Goal: Task Accomplishment & Management: Manage account settings

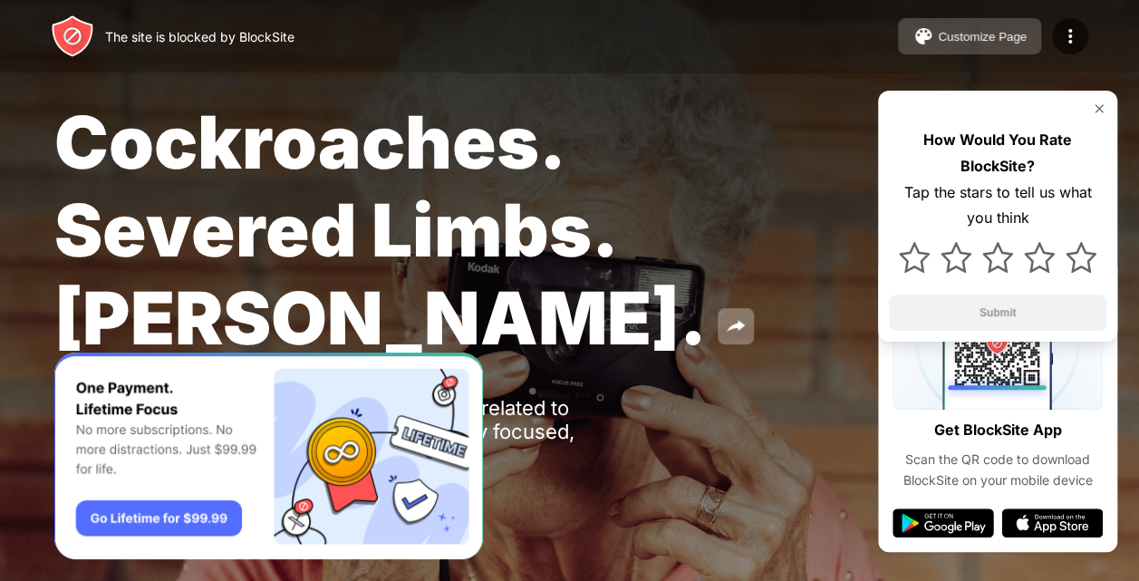
click at [949, 47] on button "Customize Page" at bounding box center [969, 36] width 143 height 36
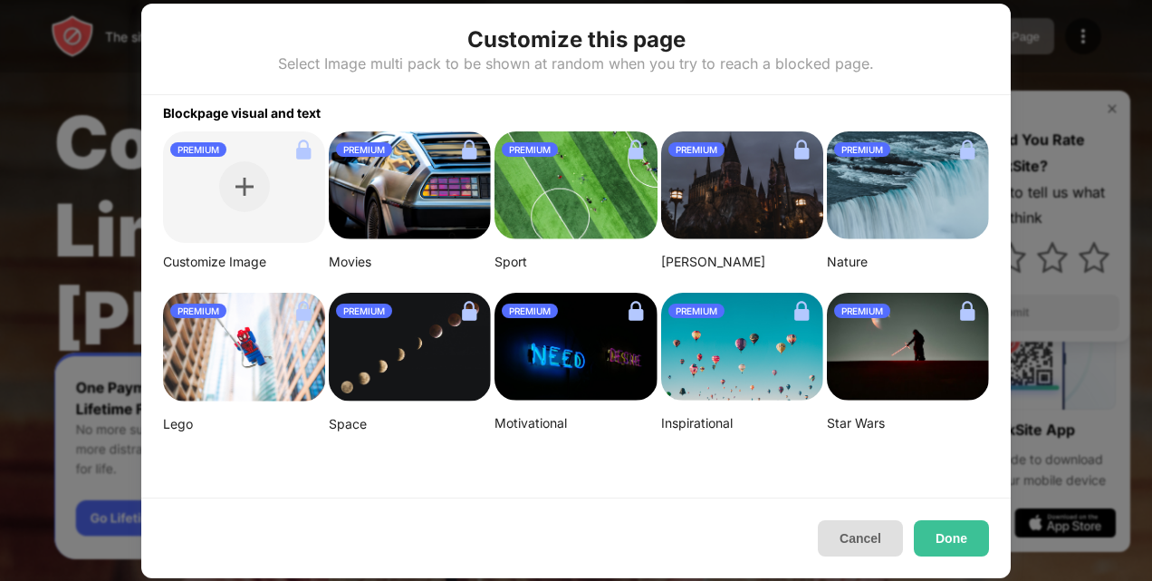
click at [871, 536] on button "Cancel" at bounding box center [860, 538] width 85 height 36
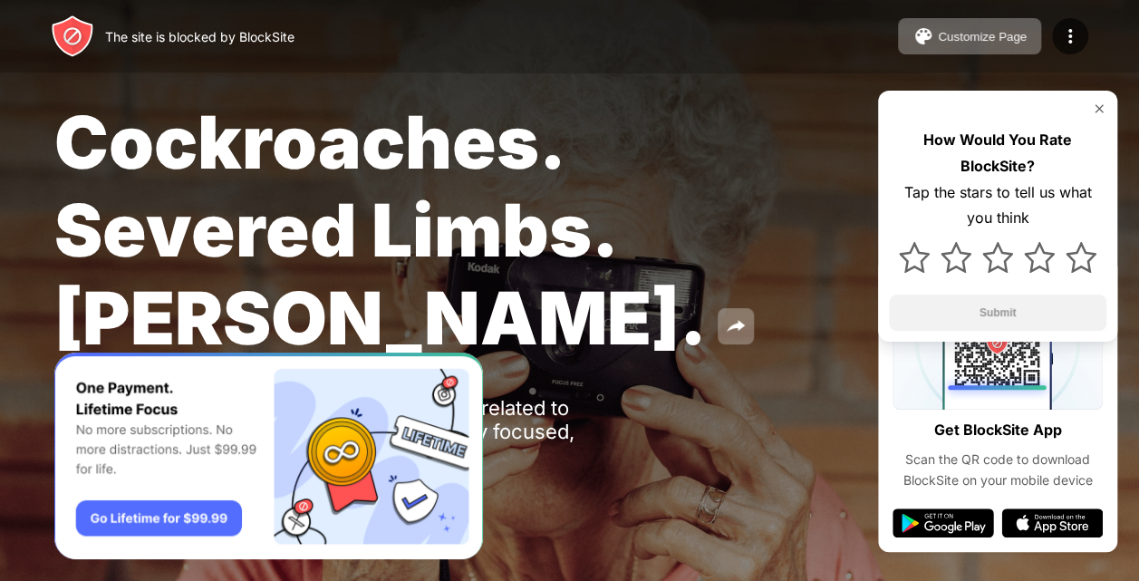
click at [1101, 105] on img at bounding box center [1098, 108] width 14 height 14
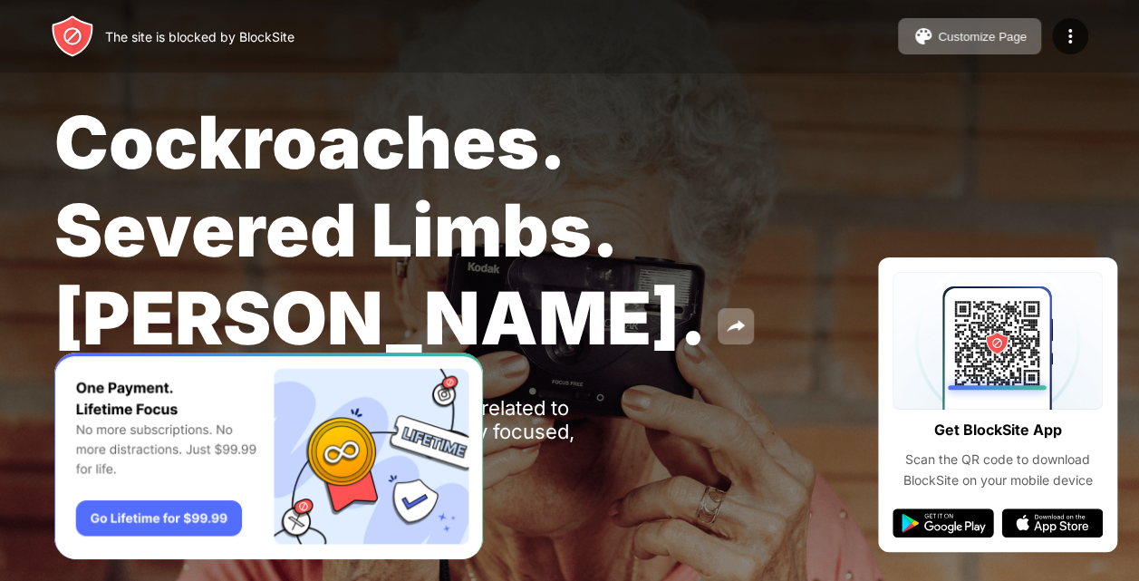
click at [517, 453] on div "Oops! [DOMAIN_NAME] is unavailable as it is related to adult which is a categor…" at bounding box center [334, 431] width 560 height 71
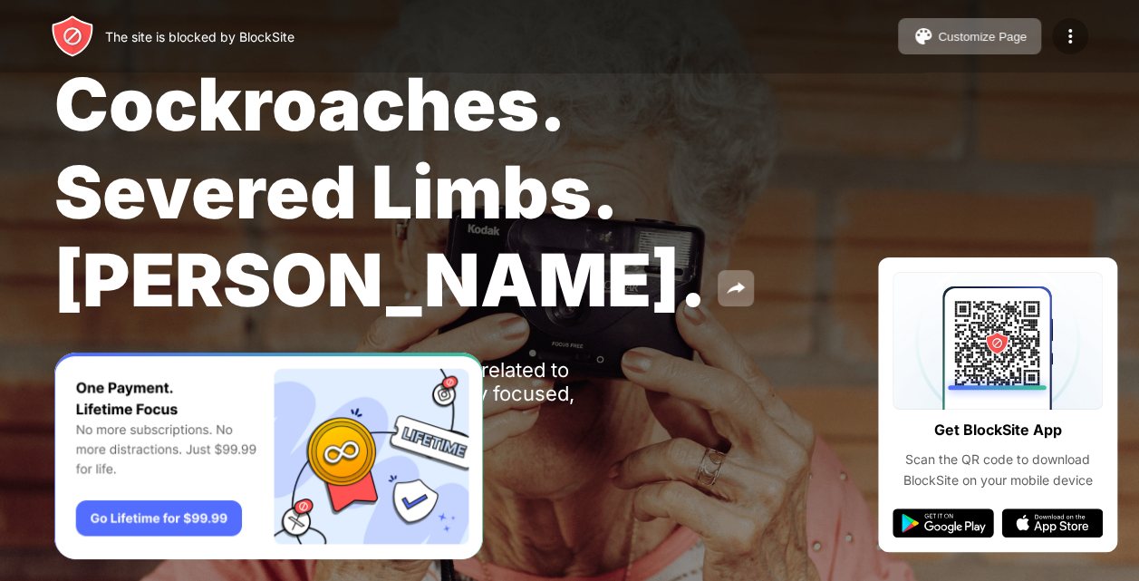
click at [1062, 26] on img at bounding box center [1070, 36] width 22 height 22
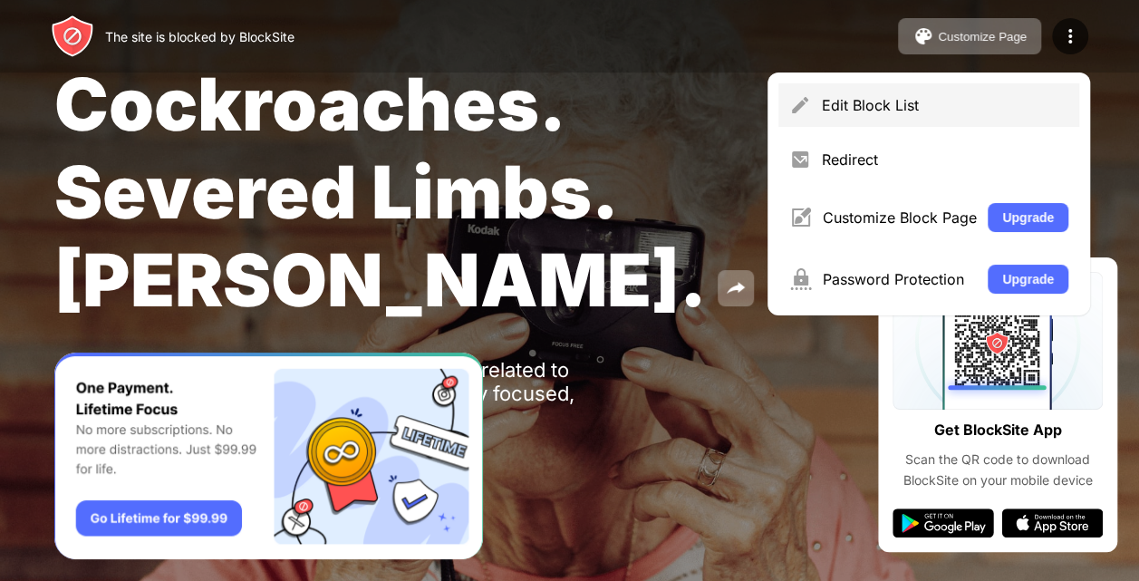
click at [937, 98] on div "Edit Block List" at bounding box center [945, 105] width 246 height 18
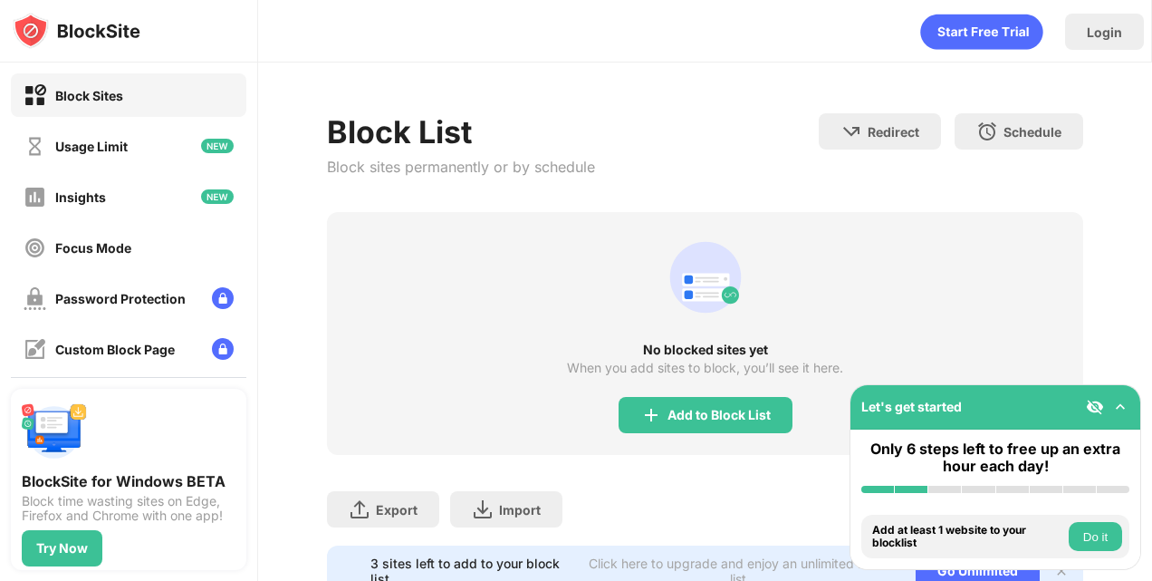
click at [763, 395] on div "No blocked sites yet When you add sites to block, you’ll see it here. Add to Bl…" at bounding box center [704, 333] width 755 height 243
click at [736, 425] on div "Add to Block List" at bounding box center [706, 415] width 174 height 36
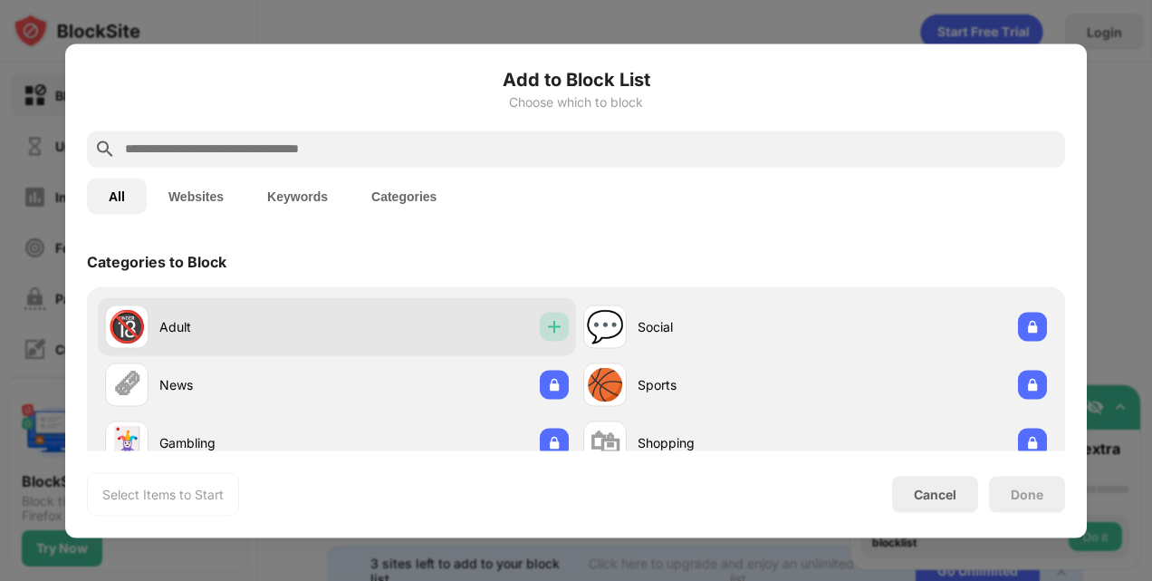
click at [548, 334] on img at bounding box center [554, 326] width 18 height 18
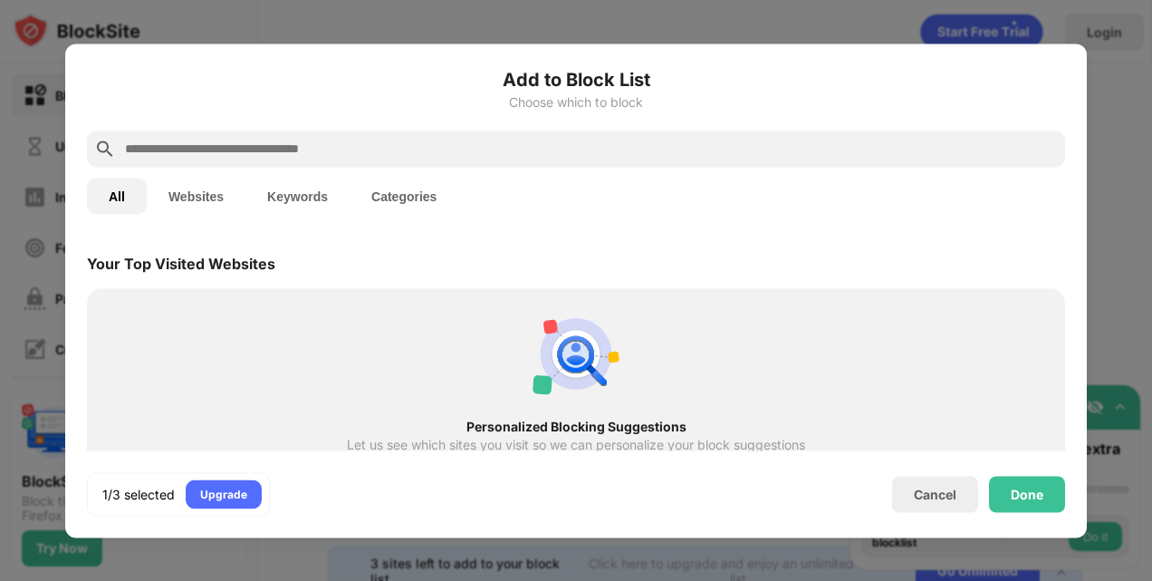
scroll to position [630, 0]
click at [240, 495] on div "Upgrade" at bounding box center [223, 494] width 47 height 18
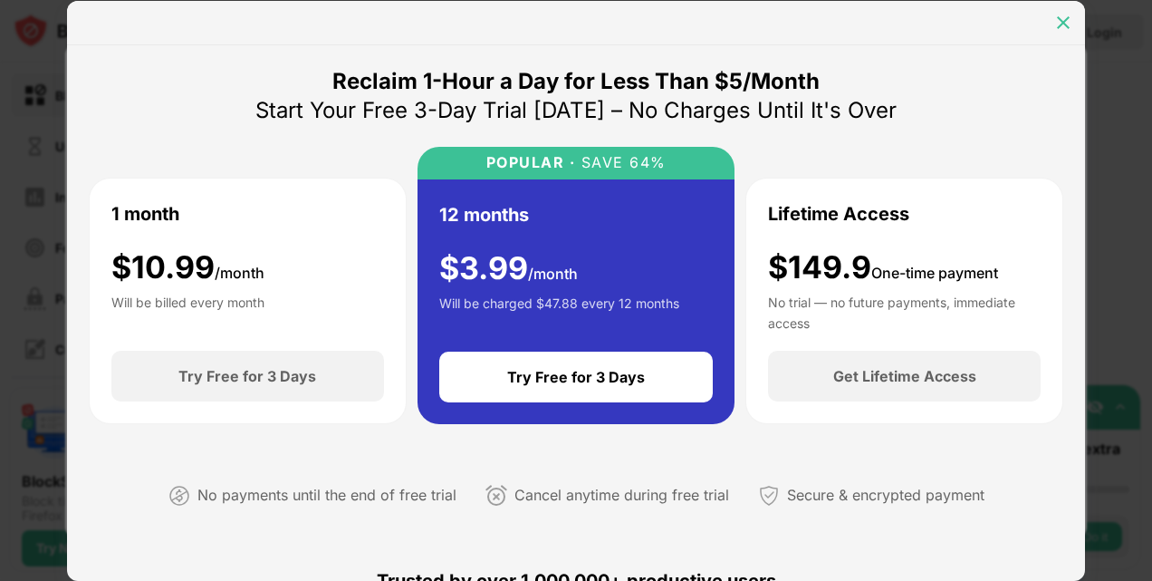
click at [1062, 34] on div at bounding box center [1063, 22] width 29 height 29
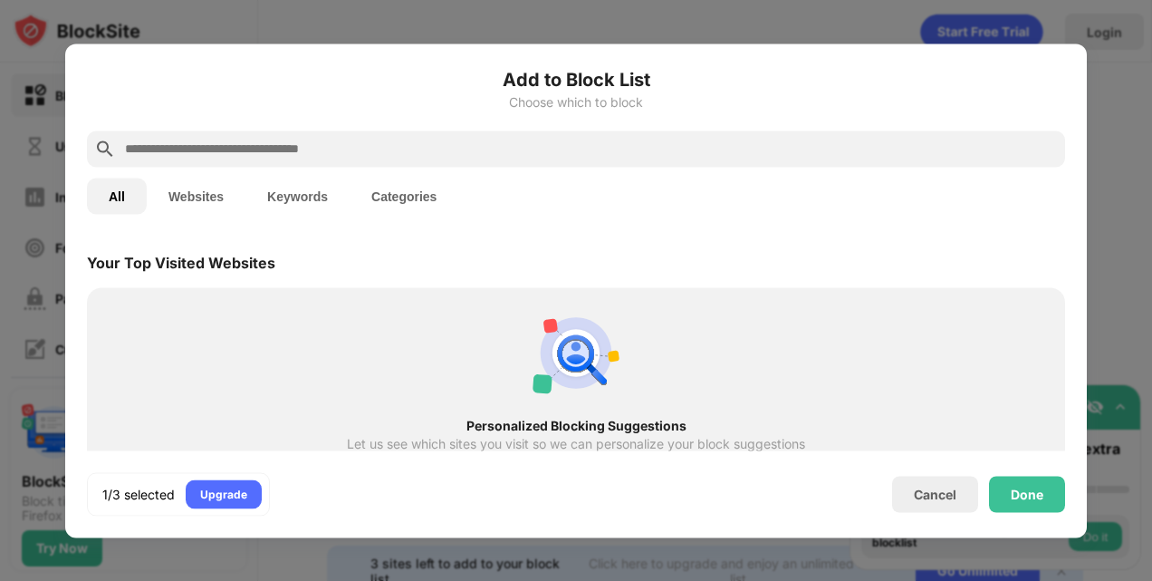
scroll to position [947, 0]
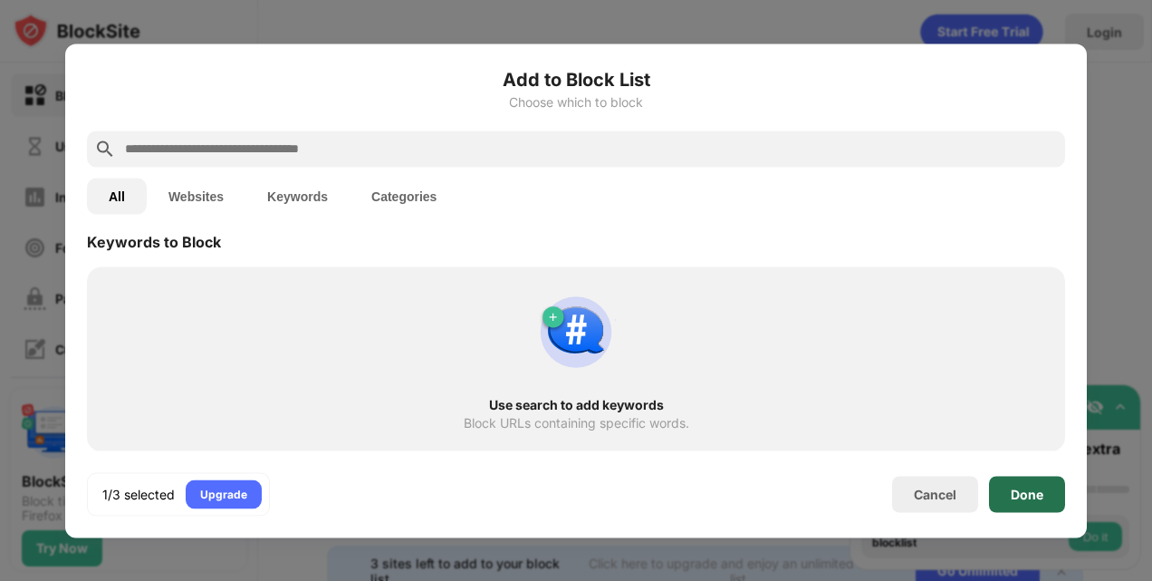
click at [1031, 507] on div "Done" at bounding box center [1027, 494] width 76 height 36
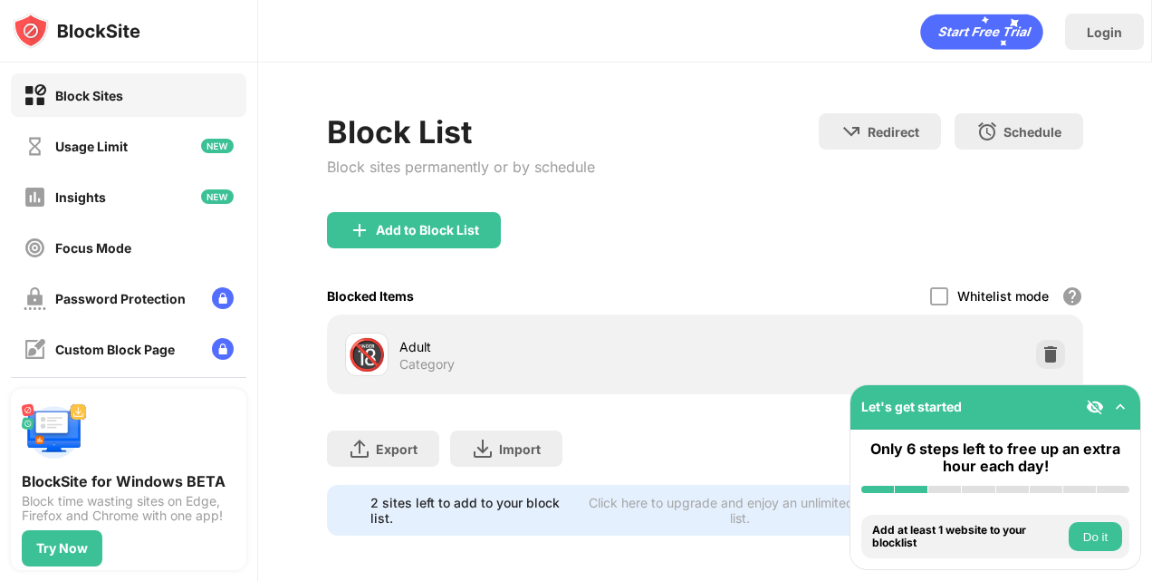
scroll to position [18, 0]
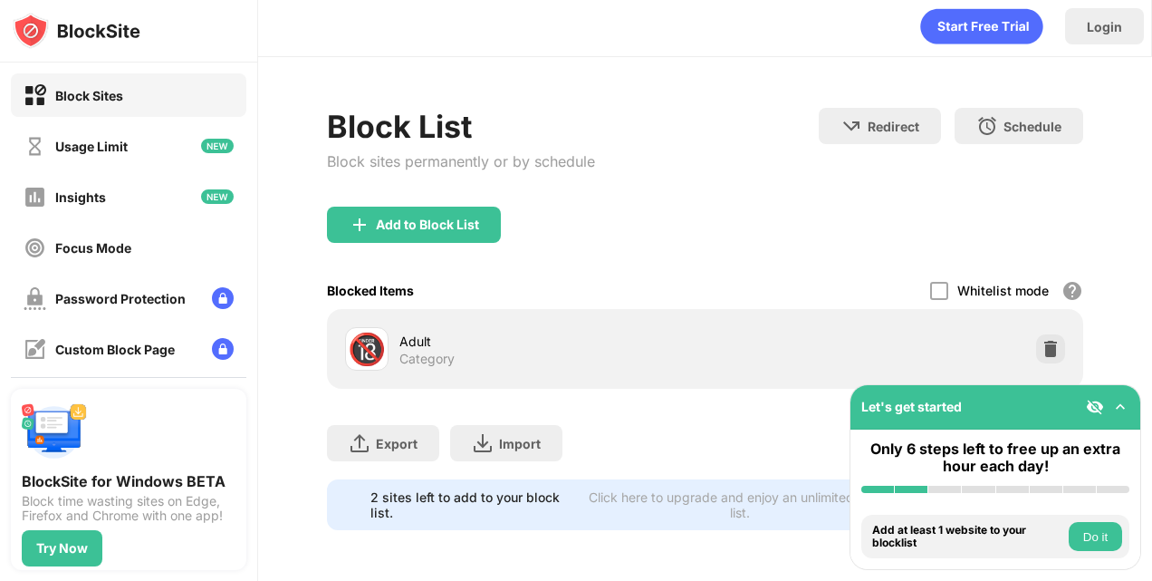
click at [936, 284] on div "Whitelist mode Block all websites except for those in your whitelist. Whitelist…" at bounding box center [1006, 290] width 153 height 37
click at [930, 282] on div at bounding box center [939, 291] width 18 height 18
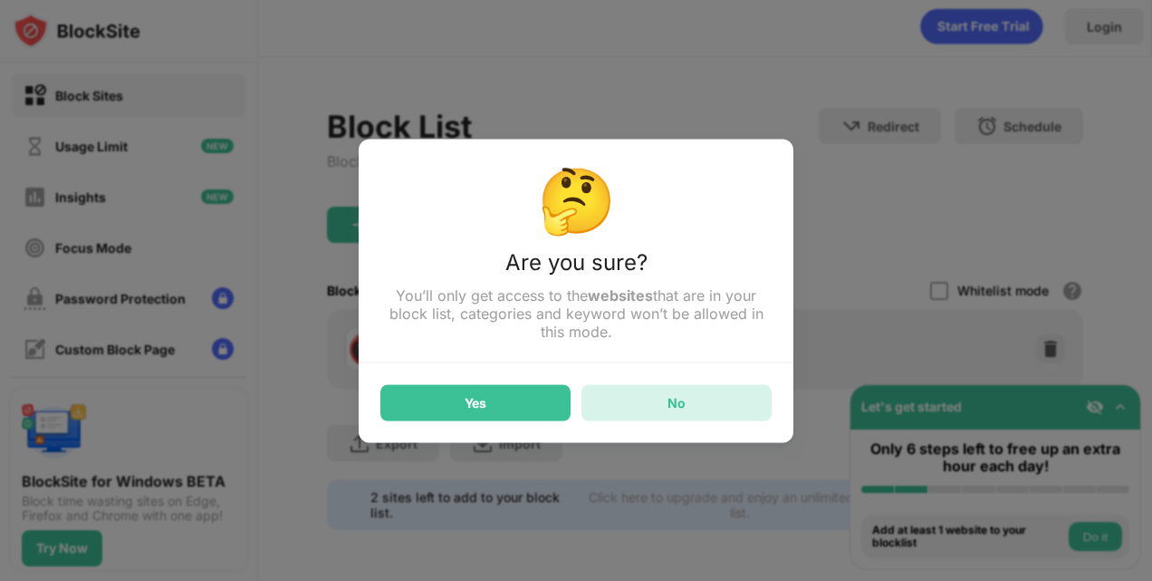
click at [693, 394] on div "No" at bounding box center [676, 402] width 190 height 36
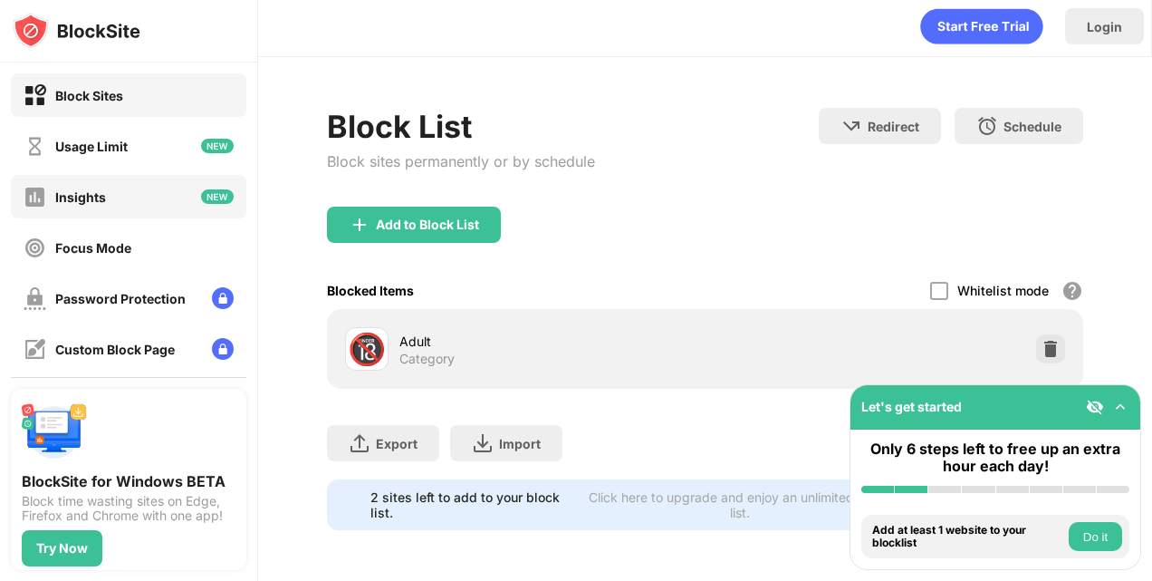
scroll to position [215, 0]
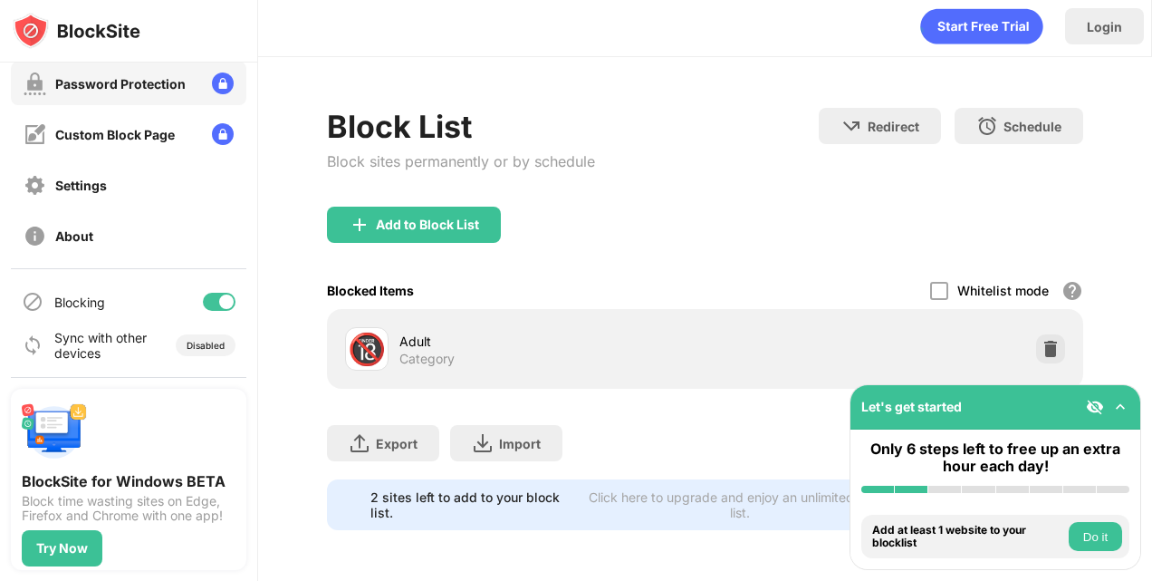
click at [157, 82] on div "Password Protection" at bounding box center [120, 83] width 130 height 15
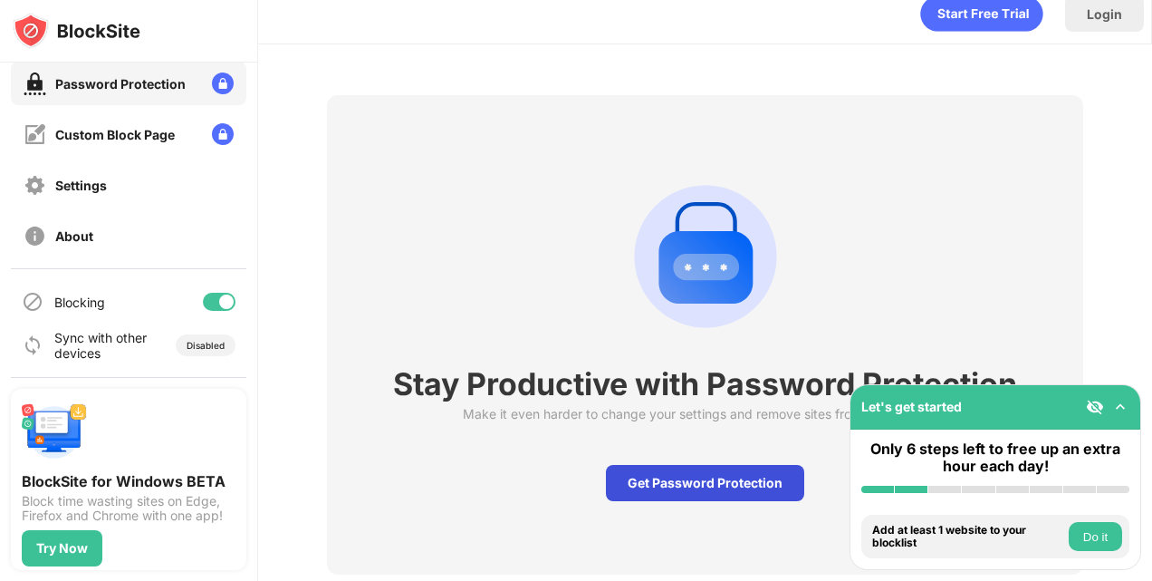
click at [690, 478] on div "Get Password Protection" at bounding box center [705, 483] width 198 height 36
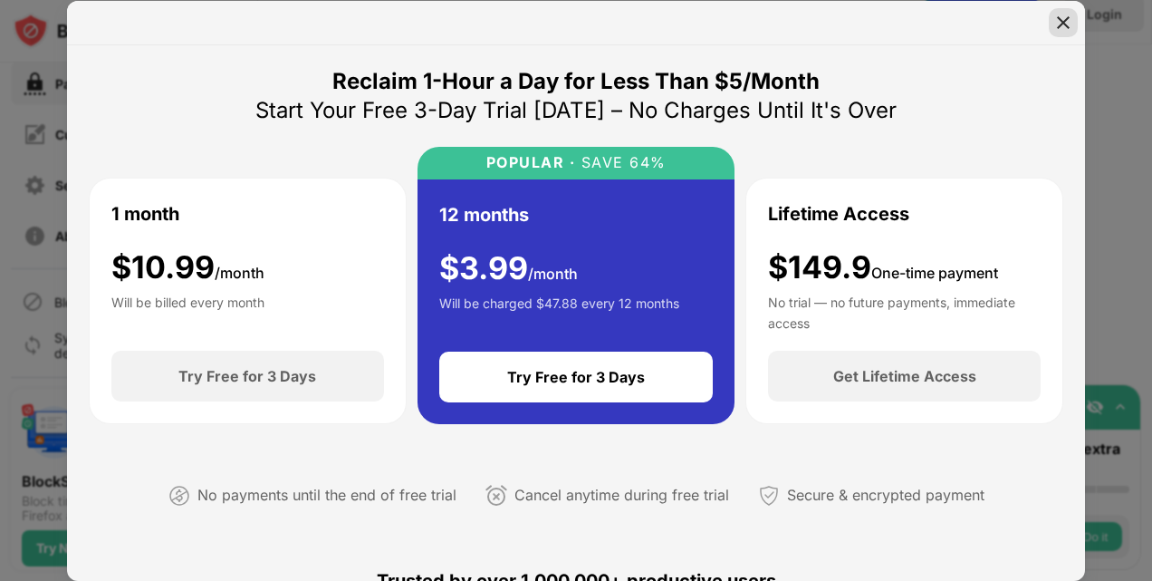
drag, startPoint x: 1064, startPoint y: 38, endPoint x: 1064, endPoint y: 24, distance: 14.5
click at [1064, 24] on div "Reclaim 1-Hour a Day for Less Than $5/Month Start Your Free 3-Day Trial [DATE] …" at bounding box center [576, 291] width 1018 height 580
click at [1064, 24] on img at bounding box center [1063, 23] width 18 height 18
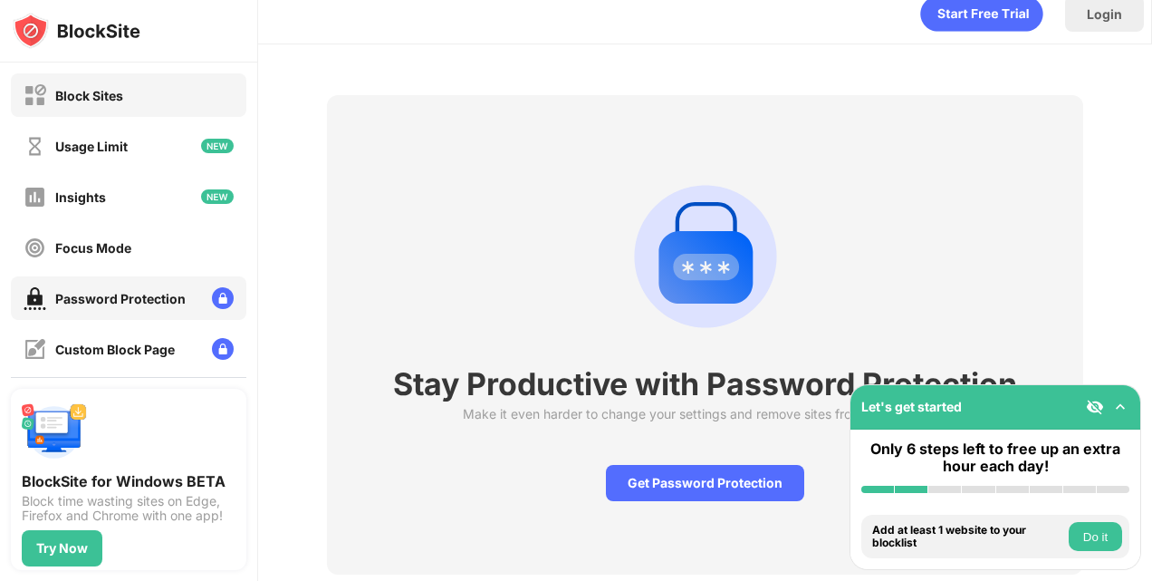
click at [197, 91] on div "Block Sites" at bounding box center [128, 94] width 235 height 43
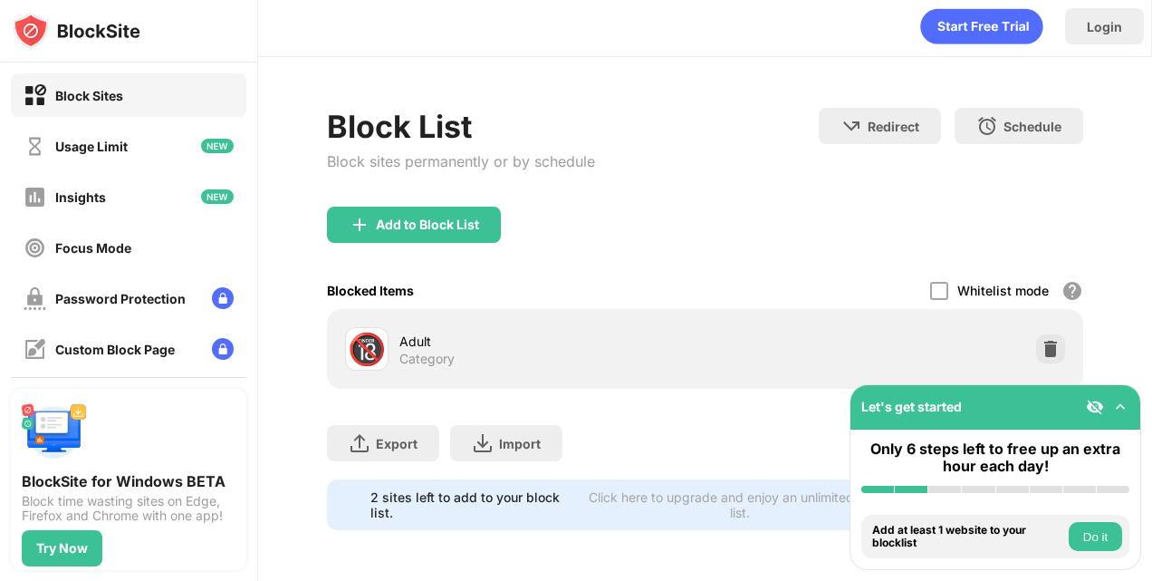
click at [1119, 404] on img at bounding box center [1120, 407] width 18 height 18
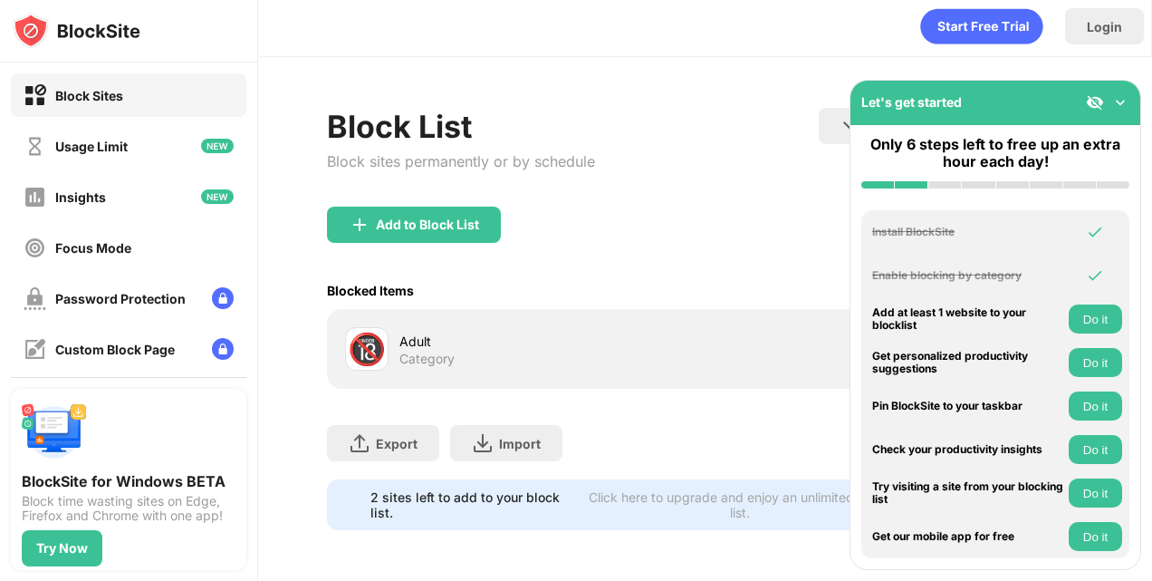
click at [540, 332] on div "Adult" at bounding box center [551, 341] width 305 height 19
click at [1125, 96] on img at bounding box center [1120, 102] width 18 height 18
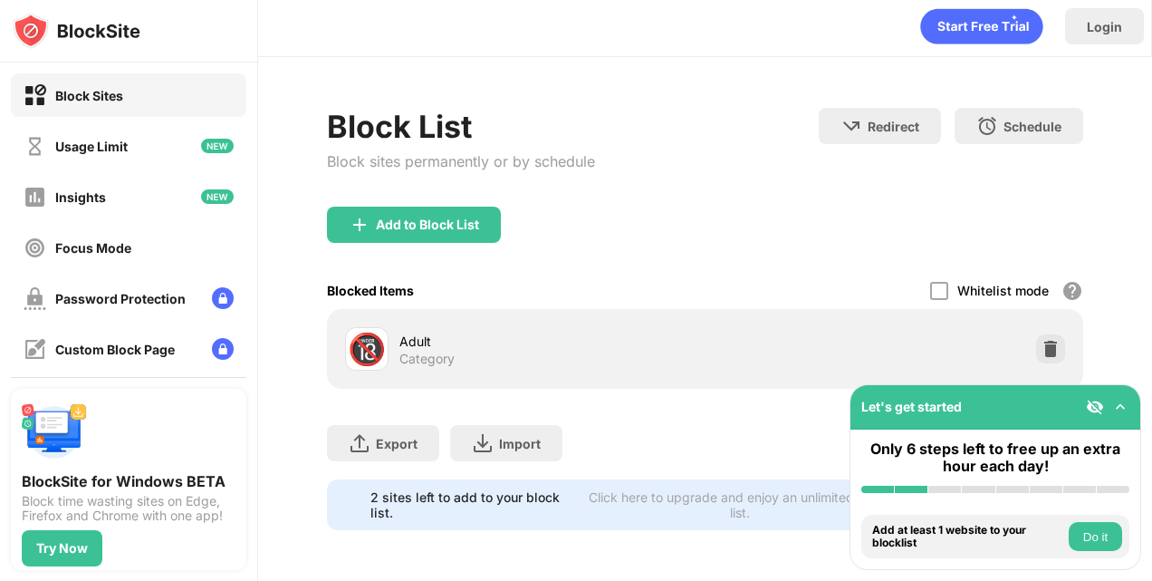
drag, startPoint x: 540, startPoint y: 283, endPoint x: 487, endPoint y: 332, distance: 71.8
click at [487, 332] on div "Adult" at bounding box center [551, 341] width 305 height 19
drag, startPoint x: 487, startPoint y: 332, endPoint x: 410, endPoint y: 355, distance: 80.5
click at [410, 355] on div "🔞 Adult Category" at bounding box center [525, 348] width 360 height 43
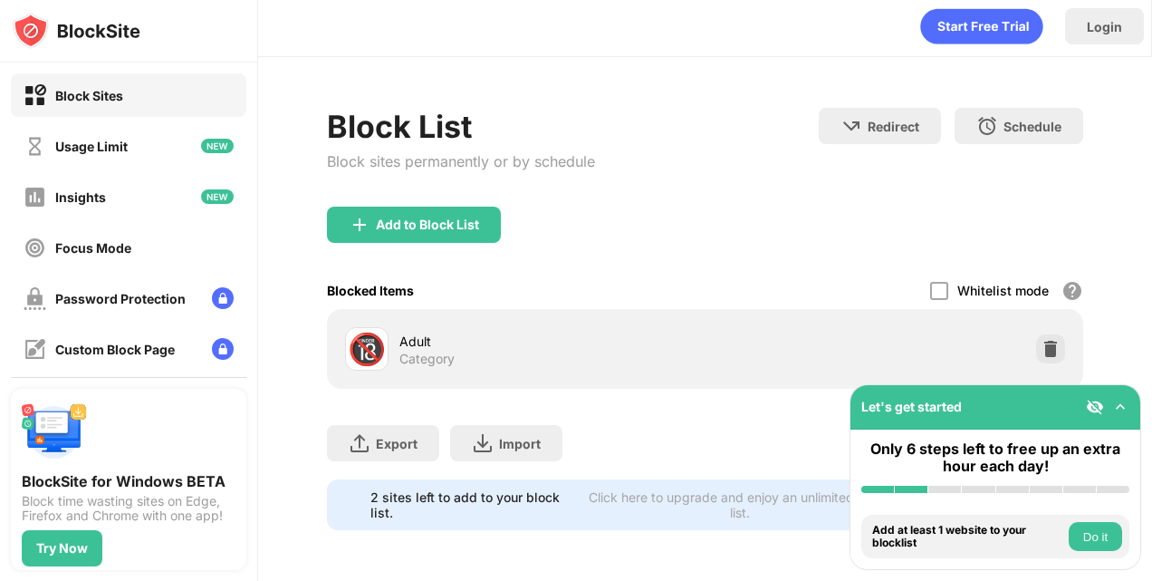
click at [380, 336] on div "🔞" at bounding box center [367, 349] width 38 height 37
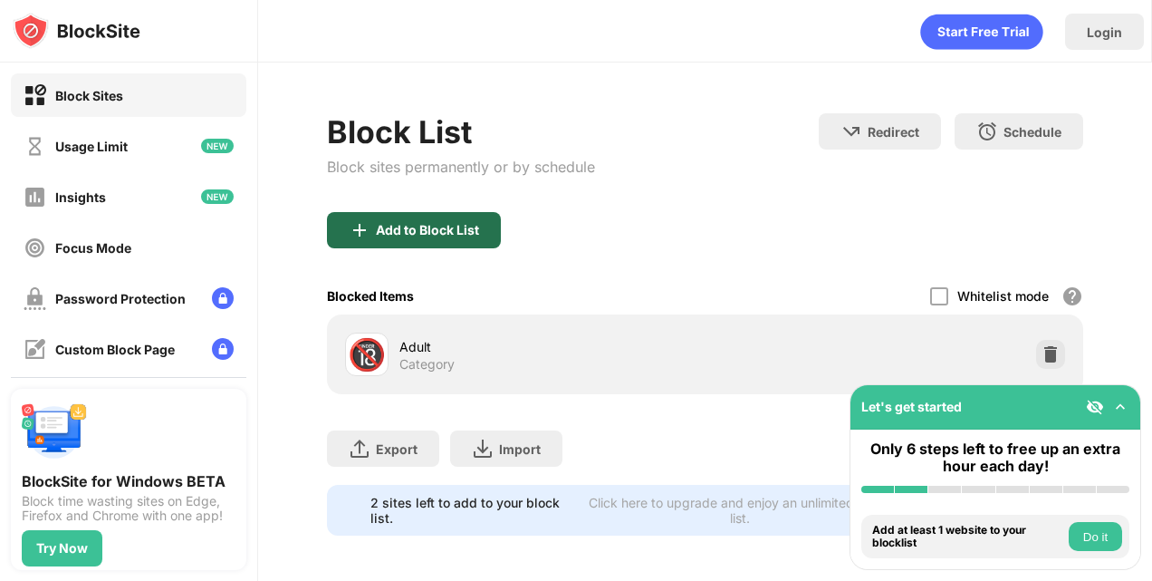
click at [437, 223] on div "Add to Block List" at bounding box center [427, 230] width 103 height 14
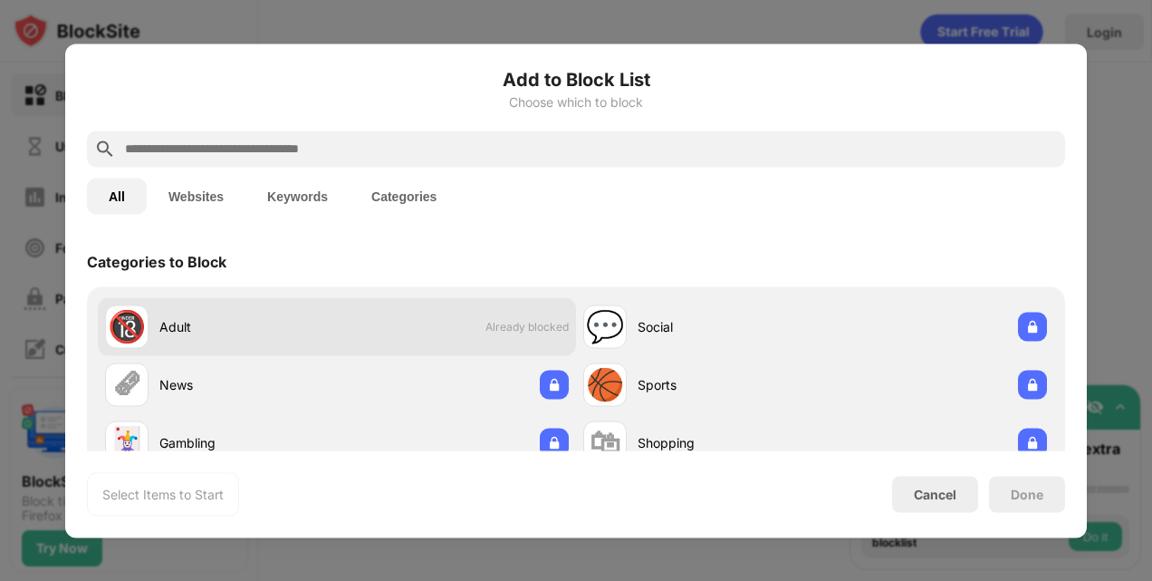
click at [490, 331] on span "Already blocked" at bounding box center [526, 327] width 83 height 14
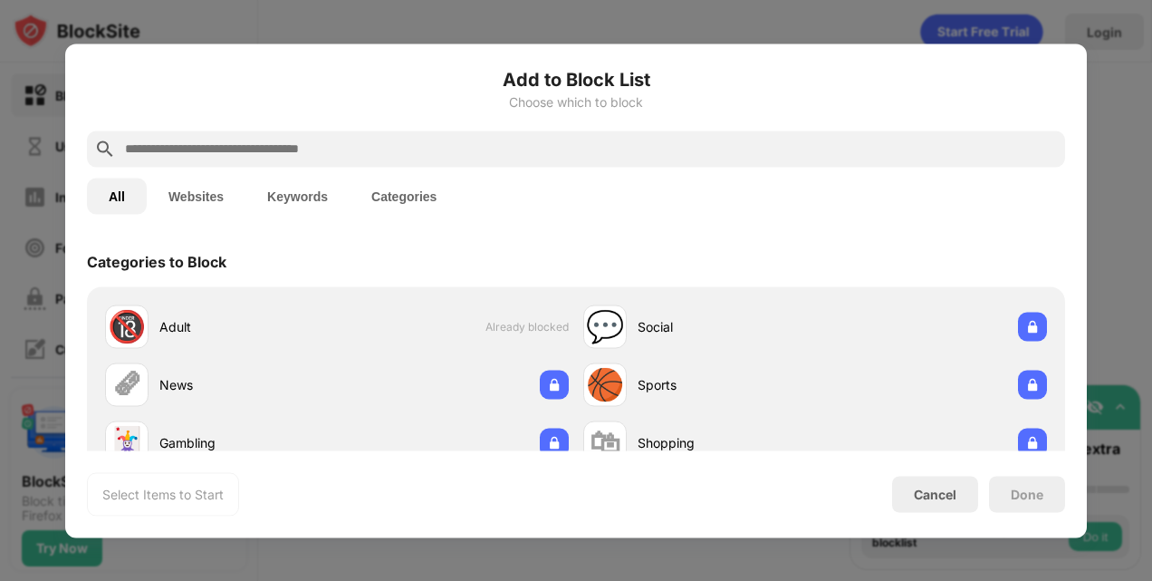
click at [211, 199] on button "Websites" at bounding box center [196, 196] width 99 height 36
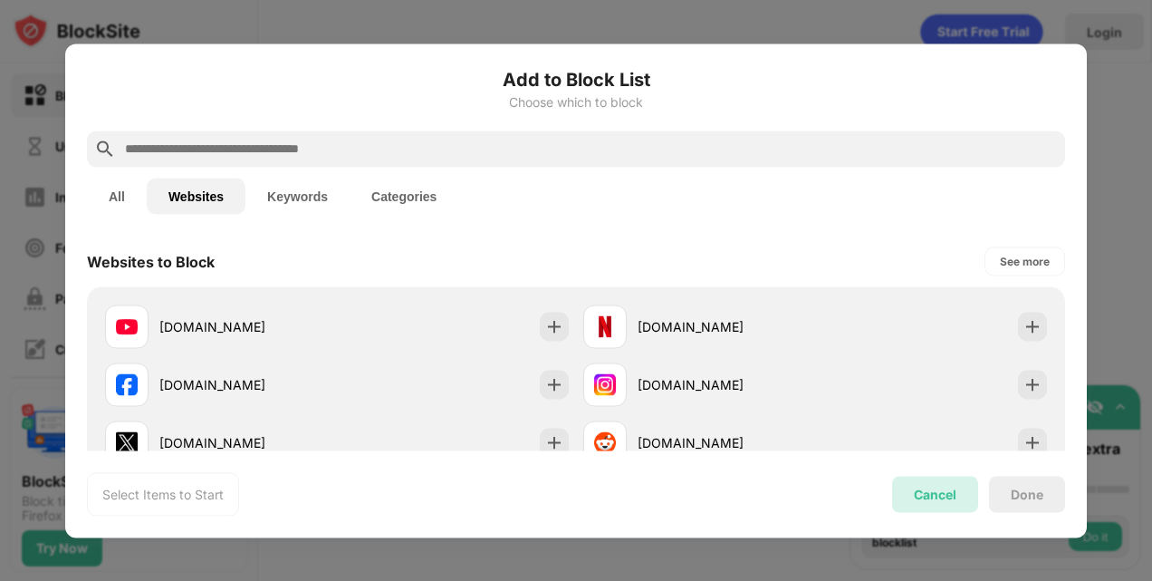
click at [964, 493] on div "Cancel" at bounding box center [935, 494] width 86 height 36
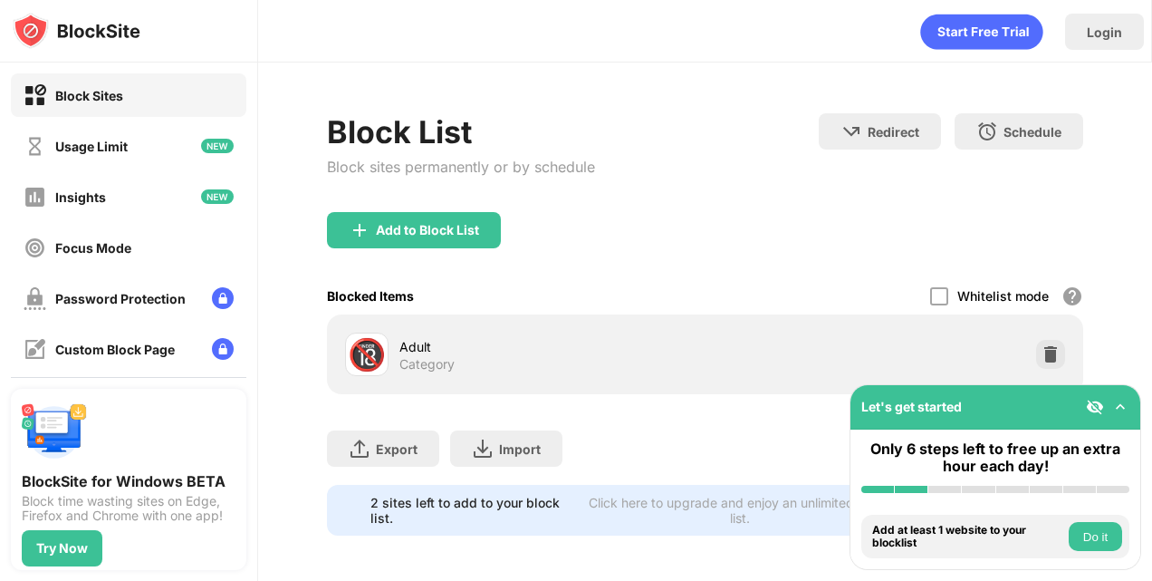
scroll to position [18, 0]
